Goal: Task Accomplishment & Management: Use online tool/utility

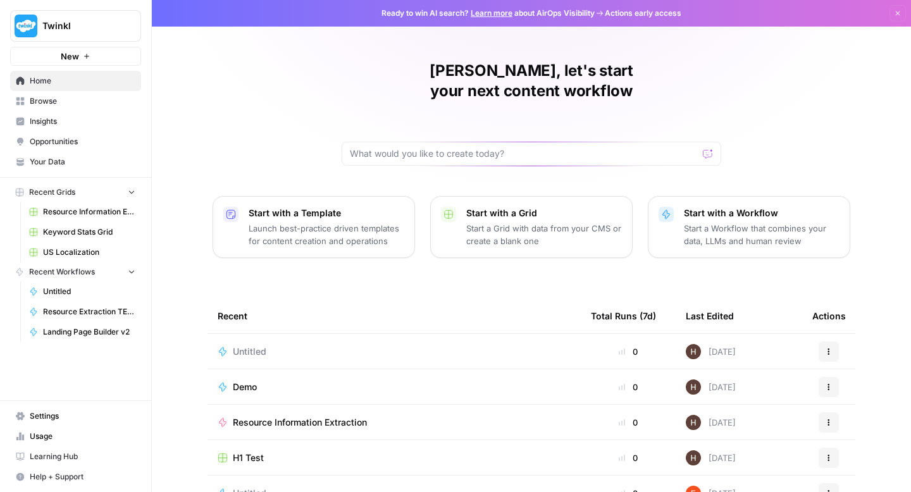
click at [50, 104] on span "Browse" at bounding box center [83, 101] width 106 height 11
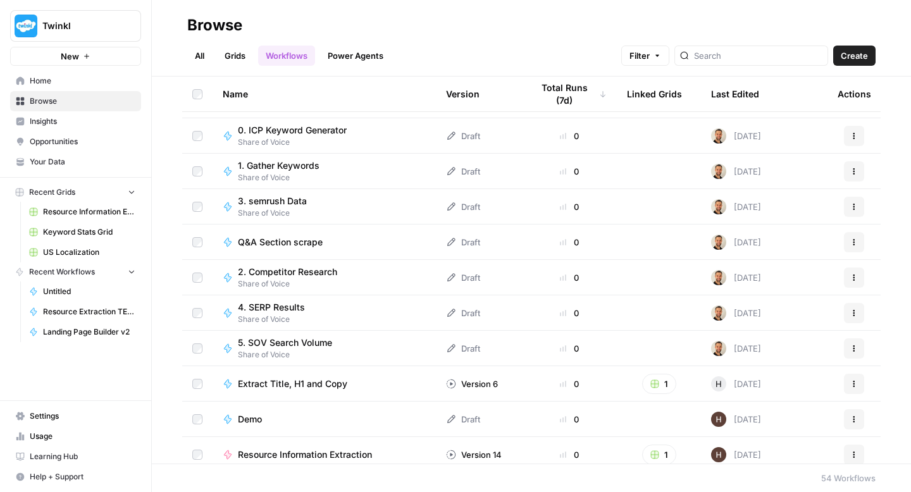
scroll to position [767, 0]
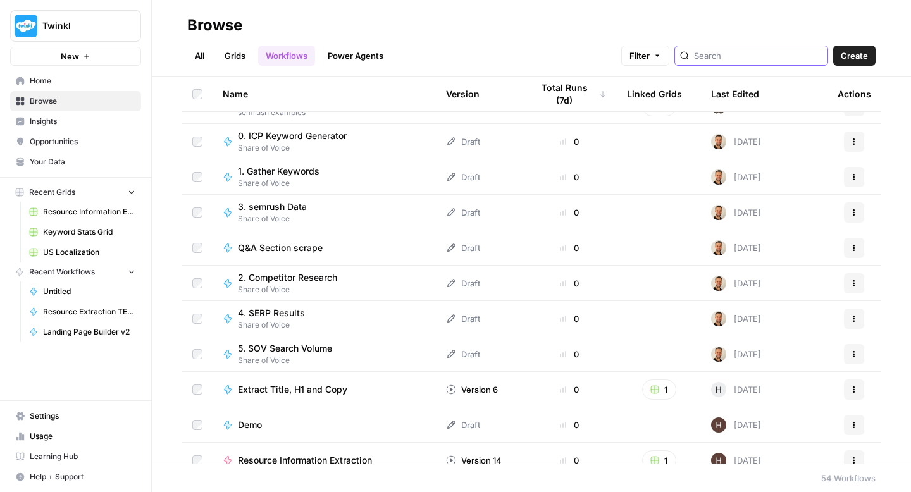
click at [742, 56] on input "search" at bounding box center [758, 55] width 128 height 13
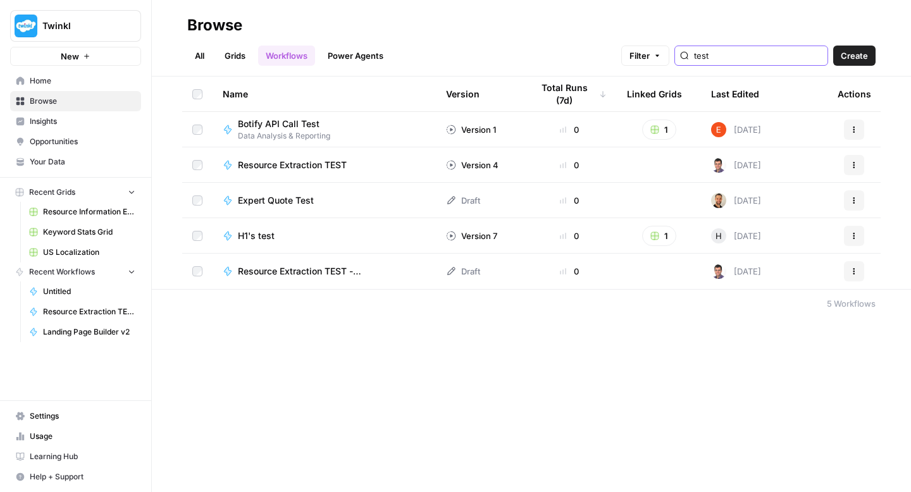
type input "test"
click at [303, 161] on span "Resource Extraction TEST" at bounding box center [292, 165] width 109 height 13
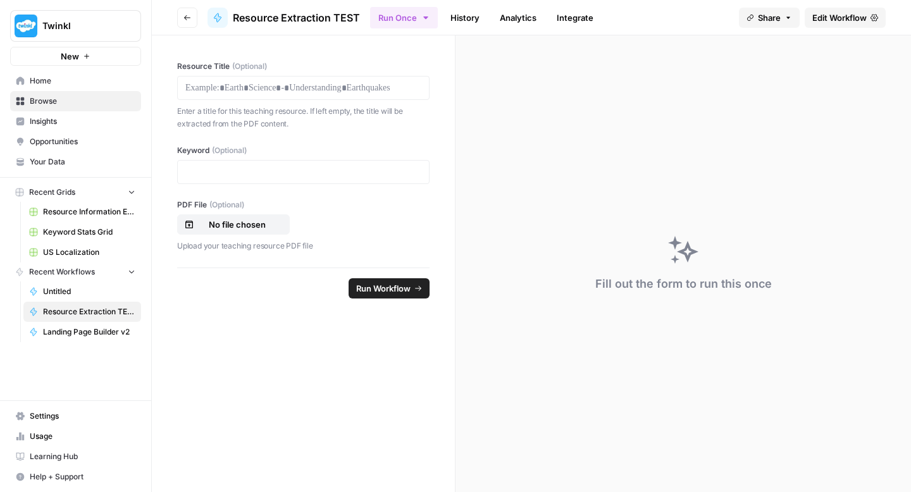
click at [834, 15] on span "Edit Workflow" at bounding box center [839, 17] width 54 height 13
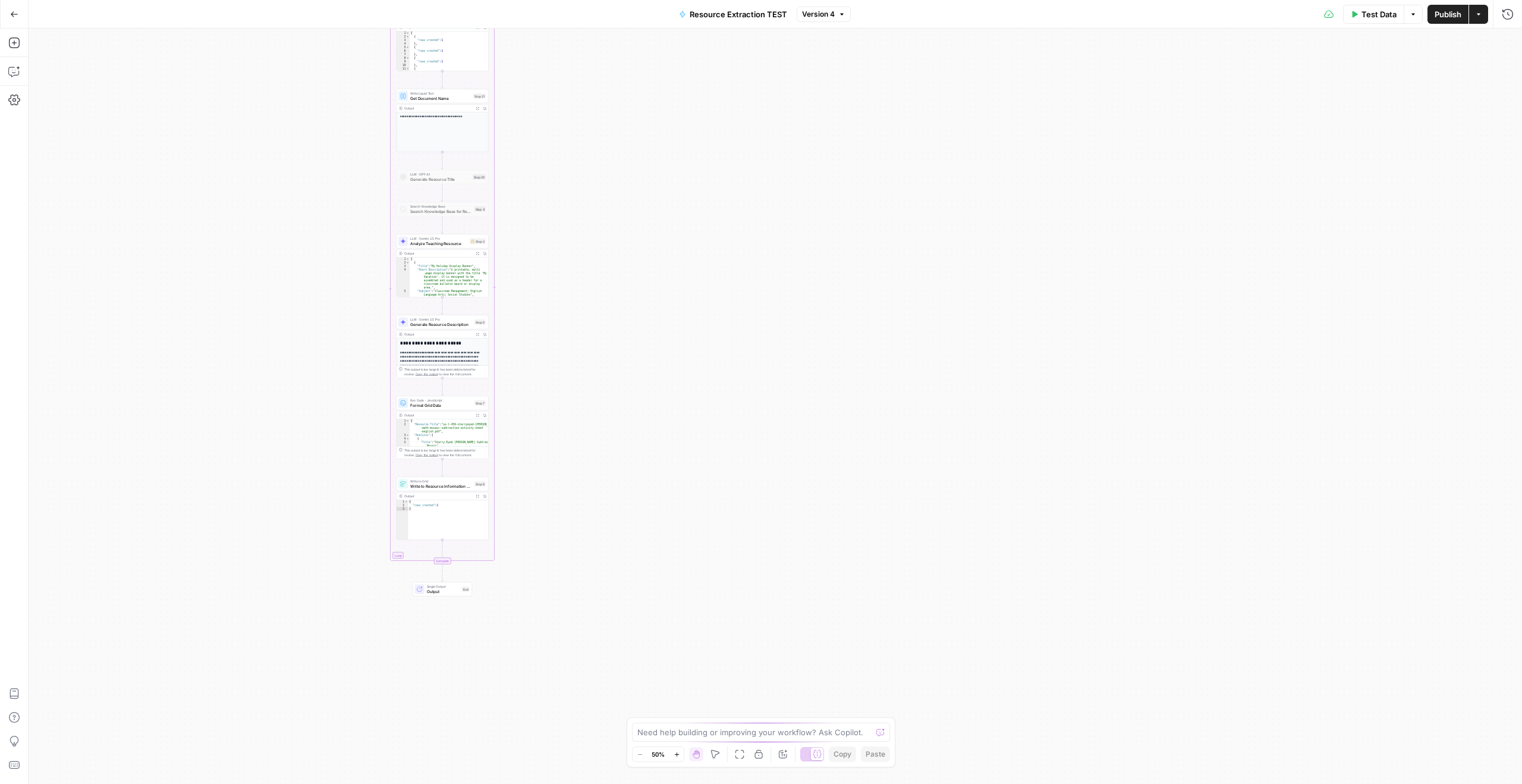
click at [677, 462] on icon "button" at bounding box center [677, 754] width 7 height 7
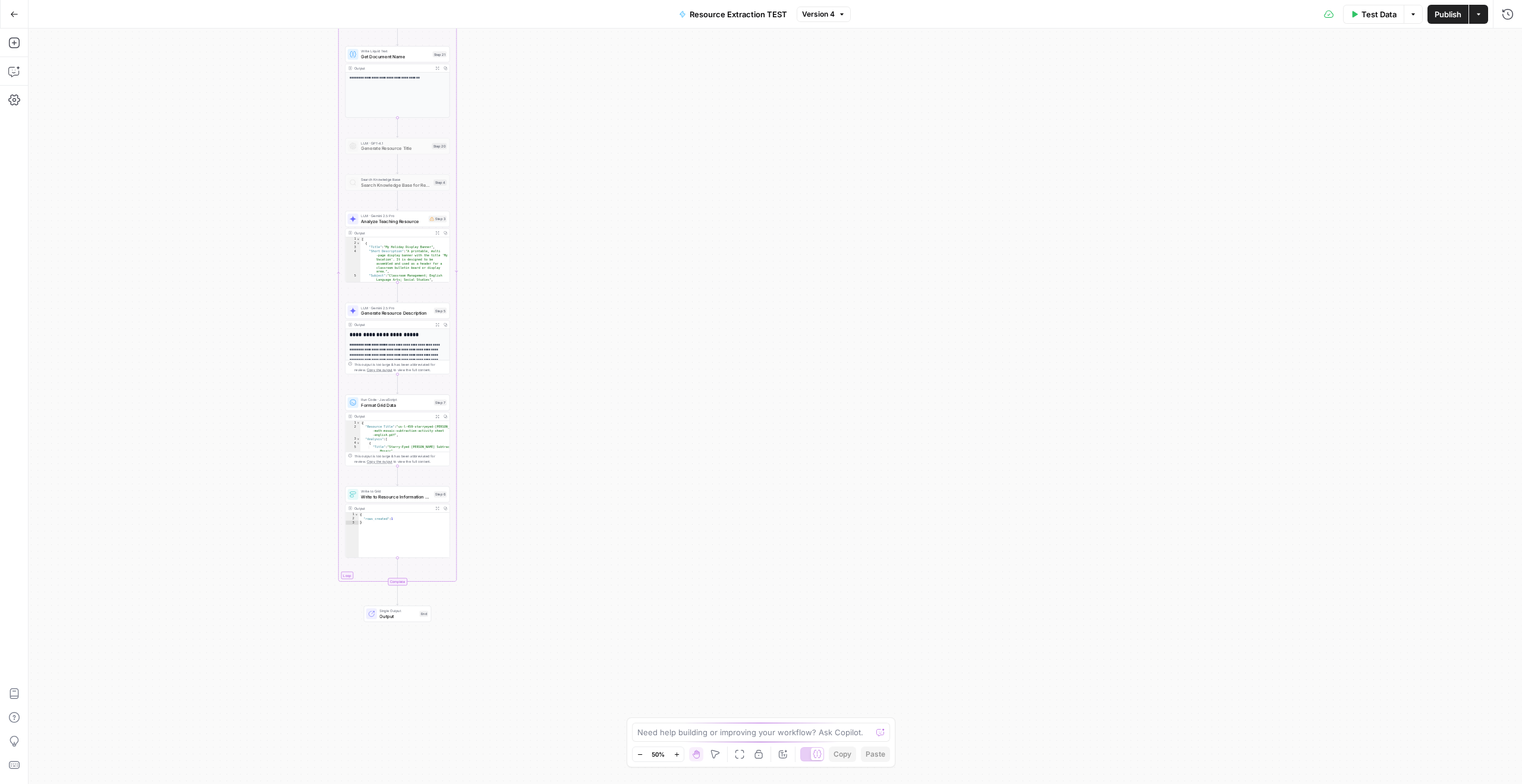
click at [677, 462] on icon "button" at bounding box center [677, 754] width 7 height 7
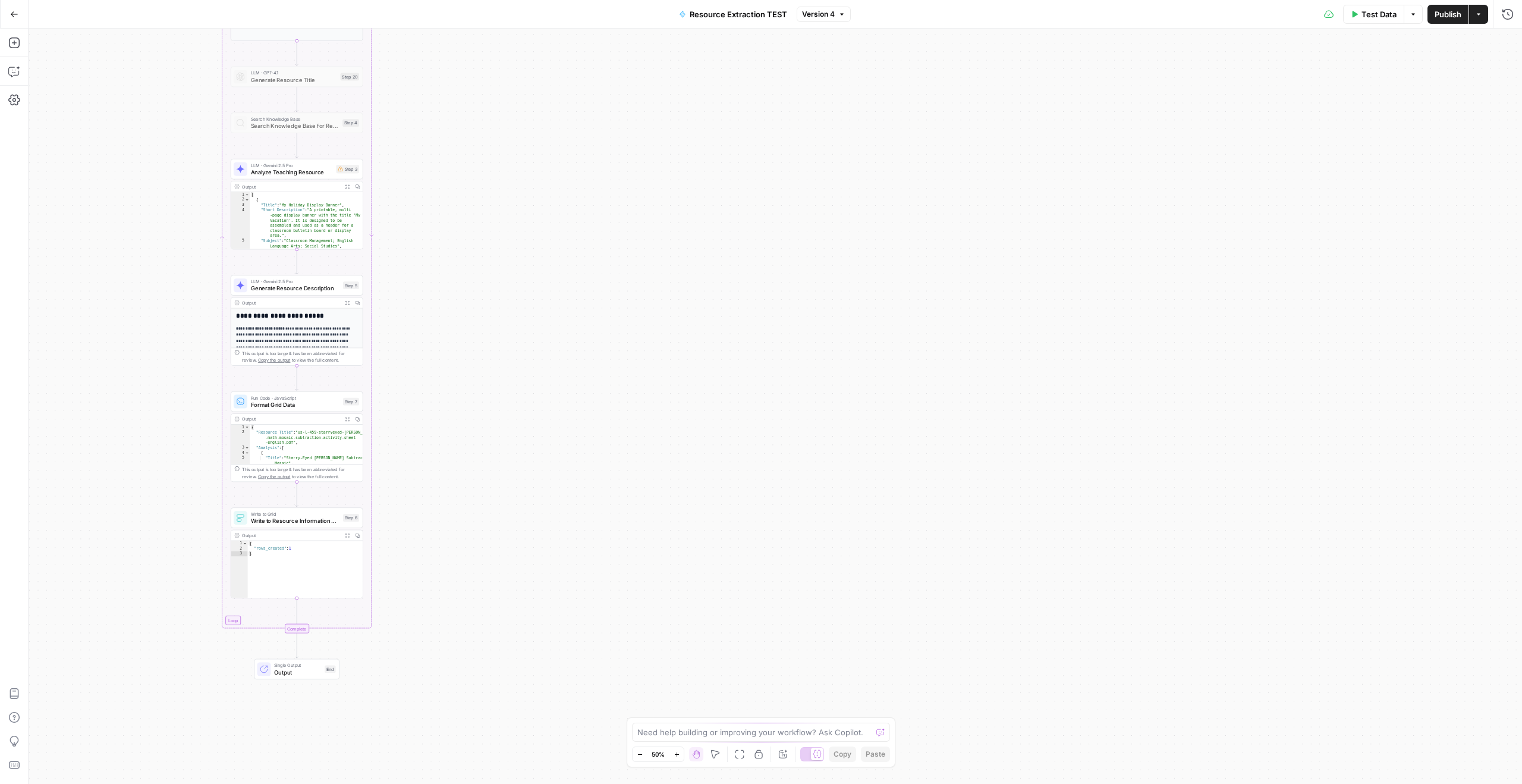
click at [677, 462] on icon "button" at bounding box center [677, 754] width 7 height 7
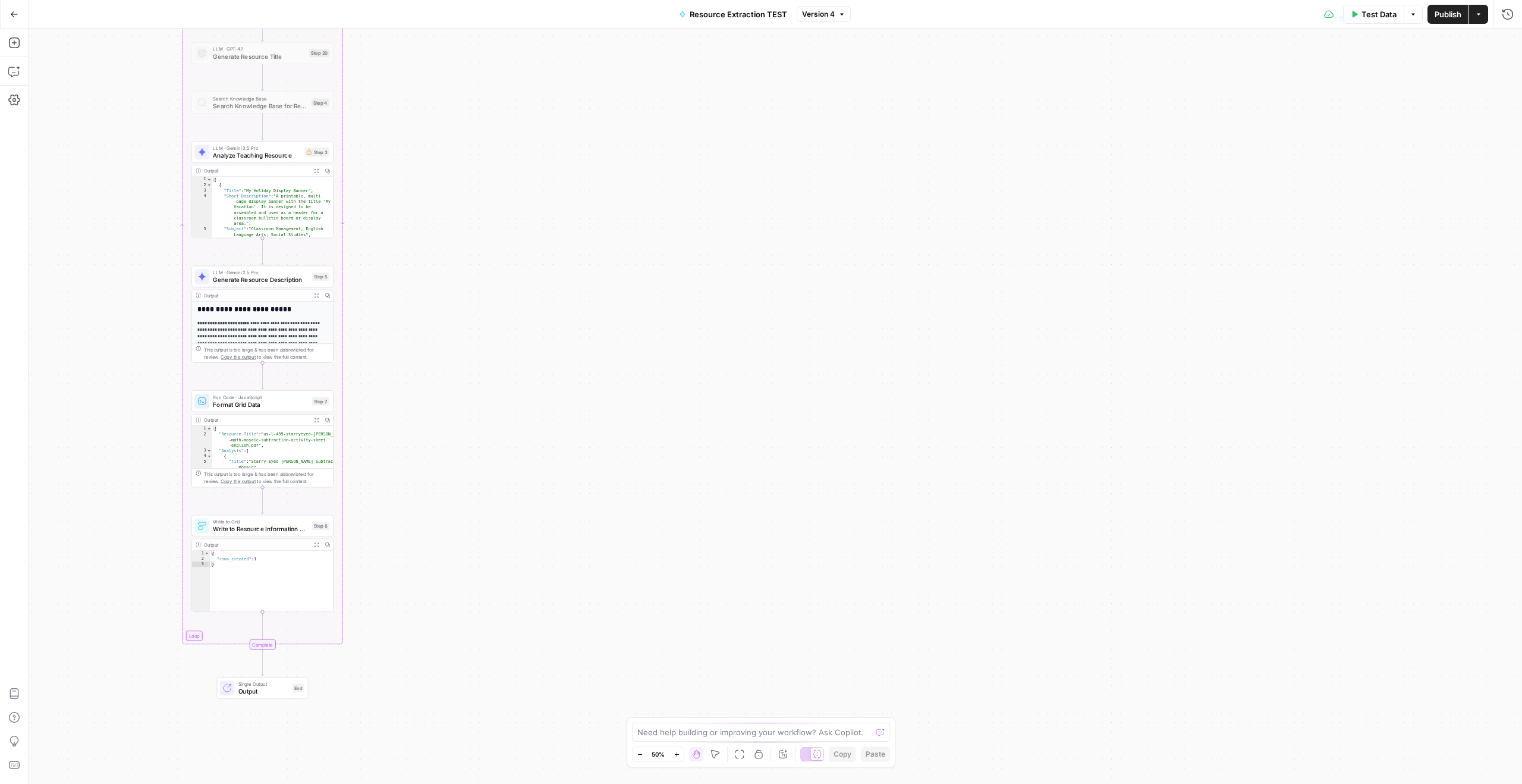
click at [677, 462] on icon "button" at bounding box center [677, 754] width 7 height 7
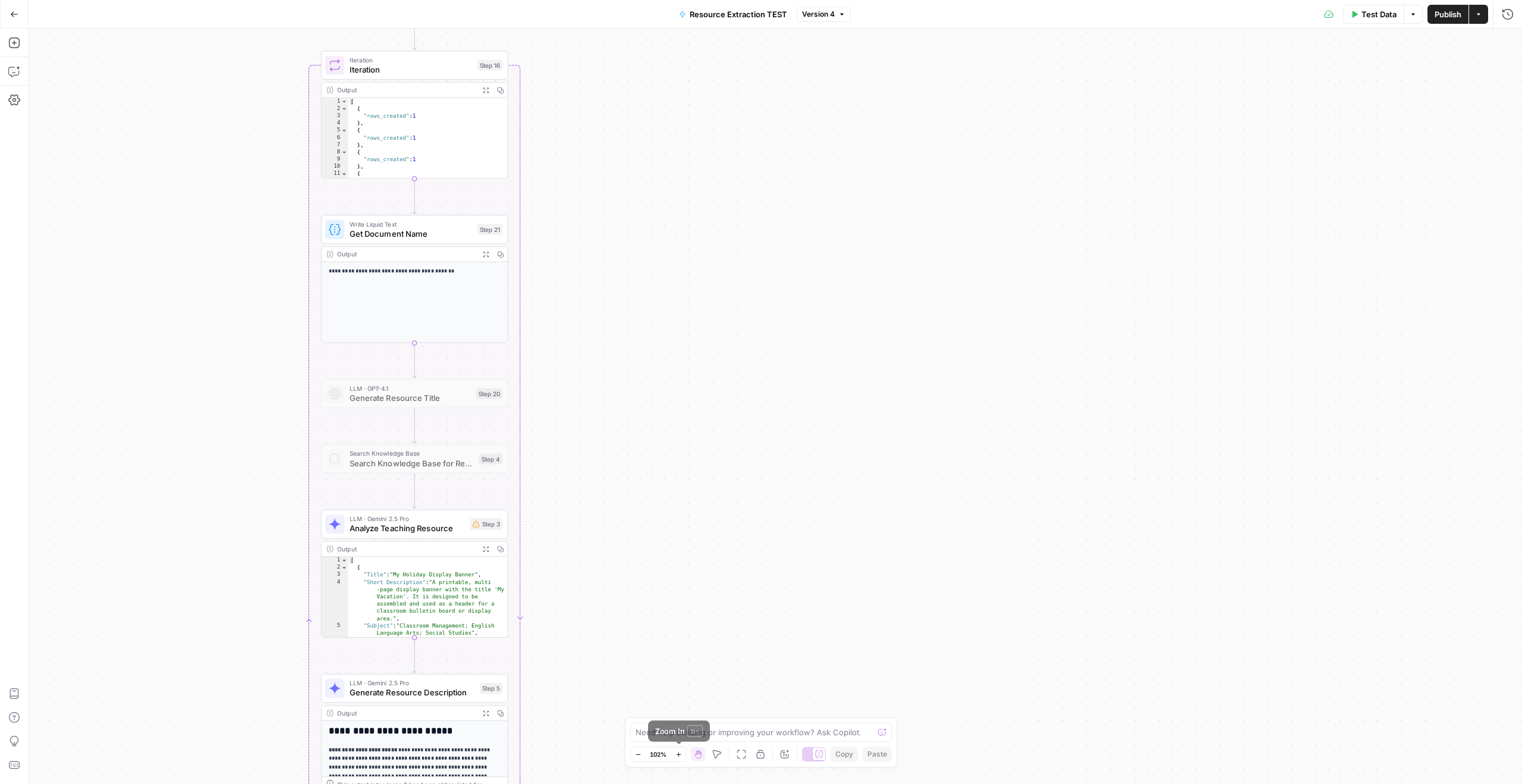
click at [675, 462] on icon "button" at bounding box center [678, 754] width 7 height 7
